Goal: Navigation & Orientation: Find specific page/section

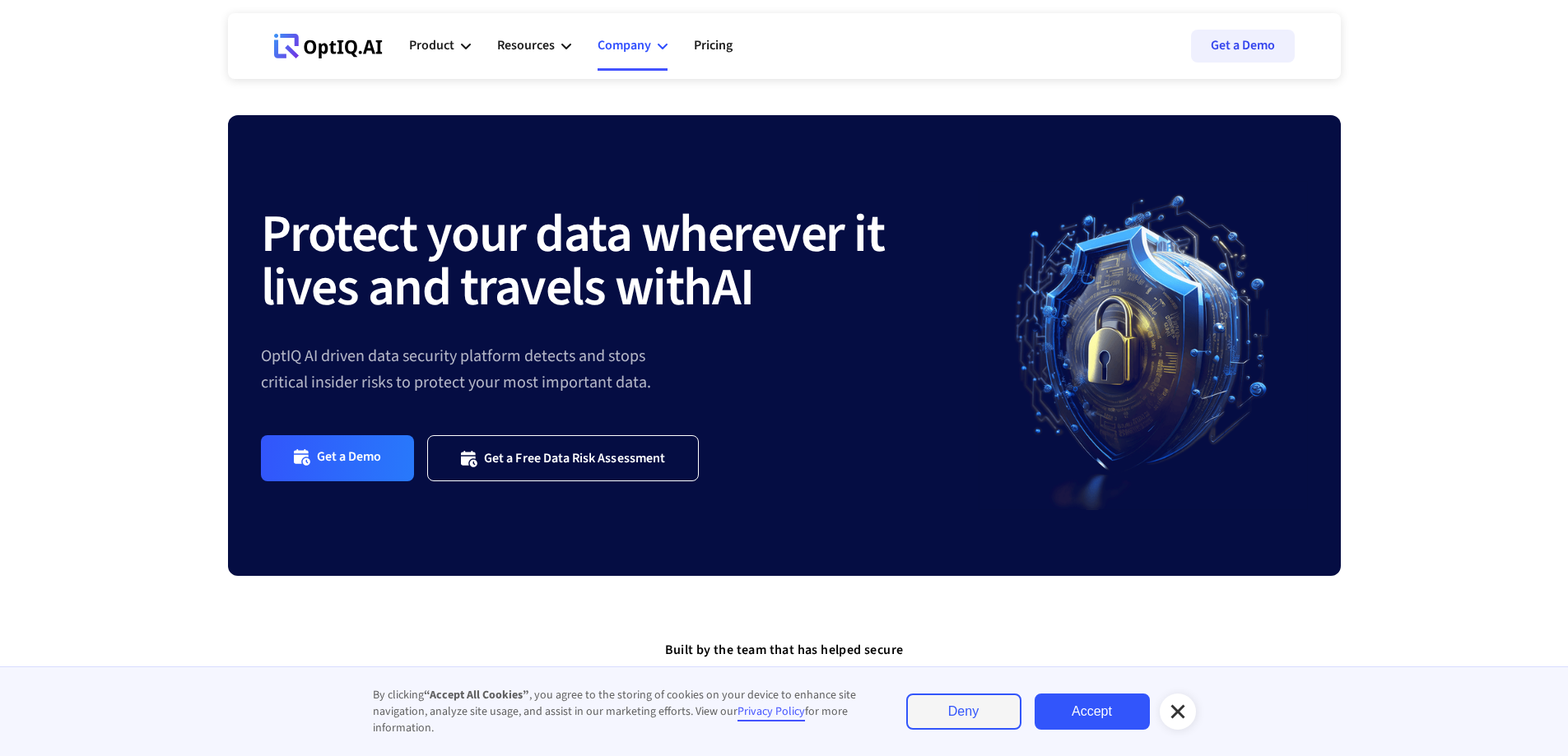
click at [652, 44] on div "Company" at bounding box center [633, 46] width 70 height 50
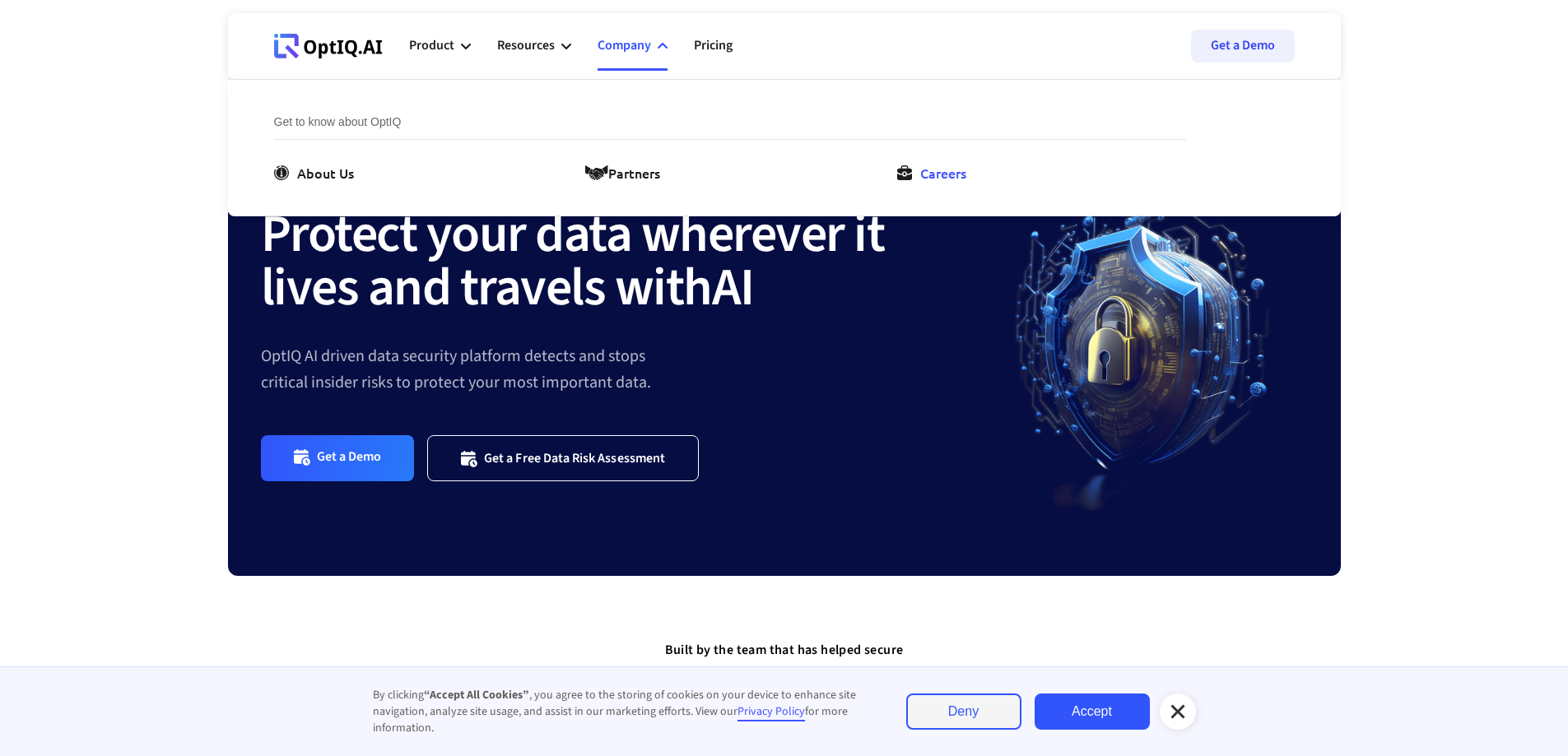
click at [902, 175] on icon at bounding box center [904, 173] width 15 height 15
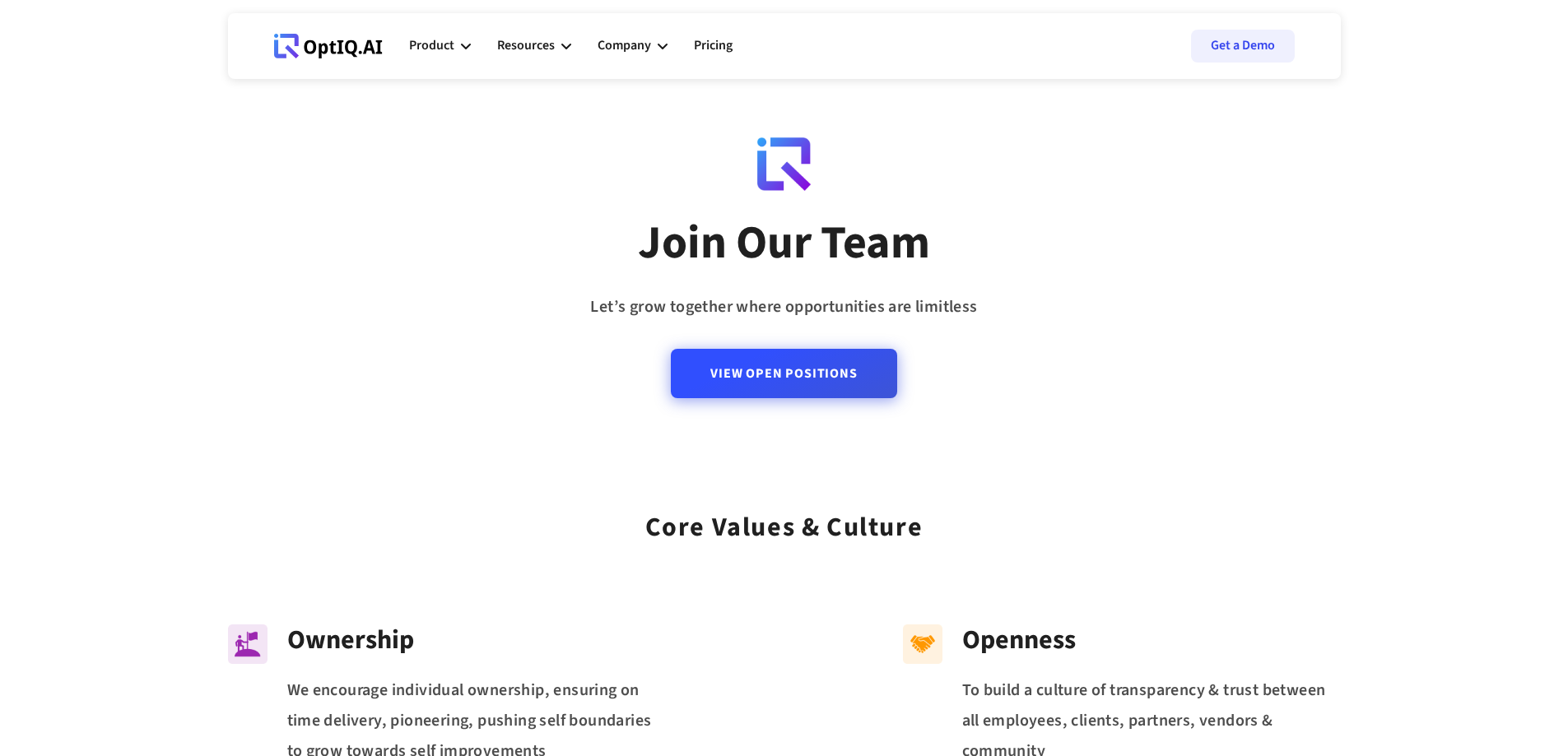
click at [837, 385] on link "View Open Positions" at bounding box center [784, 373] width 226 height 50
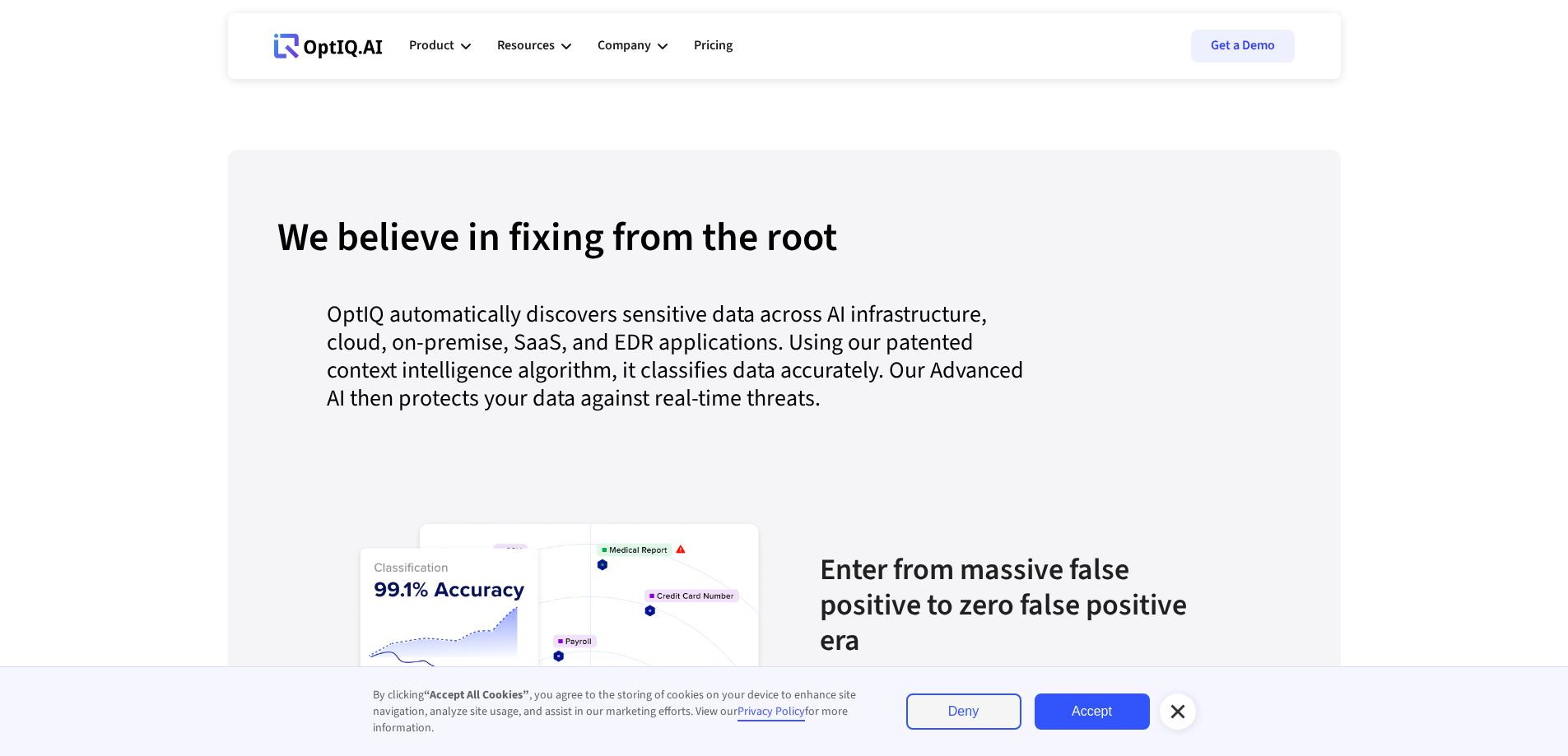
scroll to position [1562, 0]
